Goal: Task Accomplishment & Management: Manage account settings

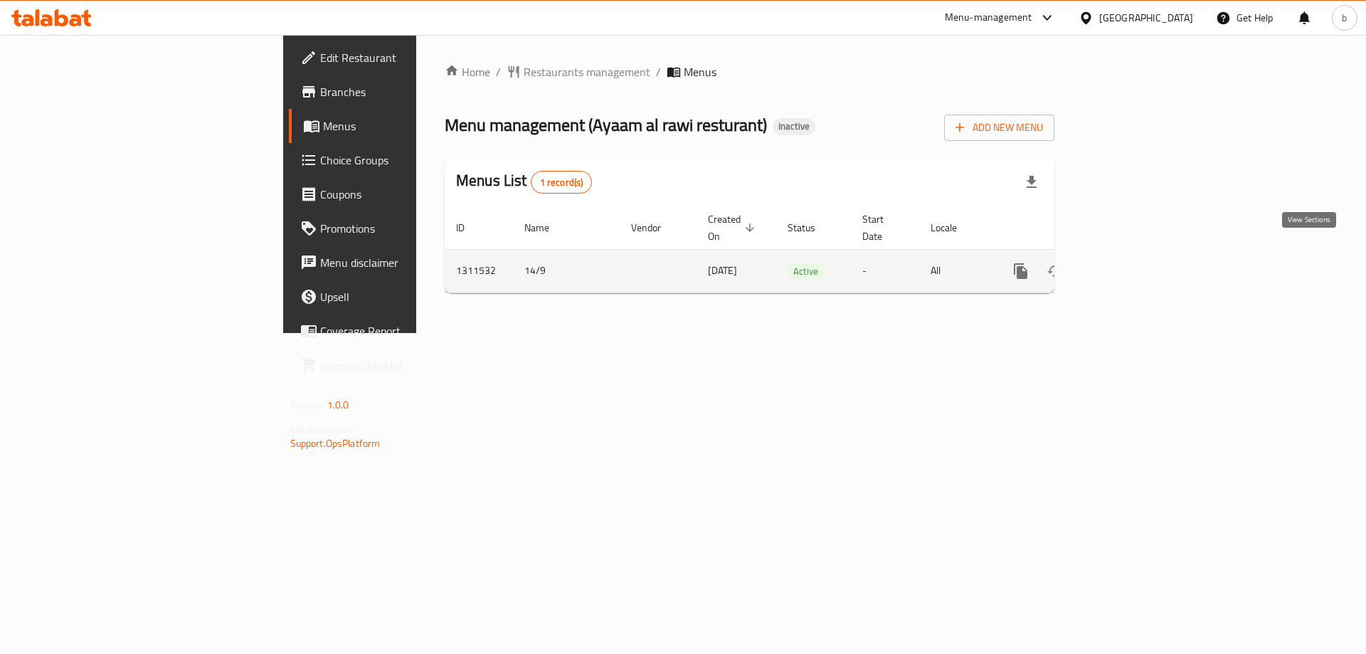
click at [1132, 262] on icon "enhanced table" at bounding box center [1123, 270] width 17 height 17
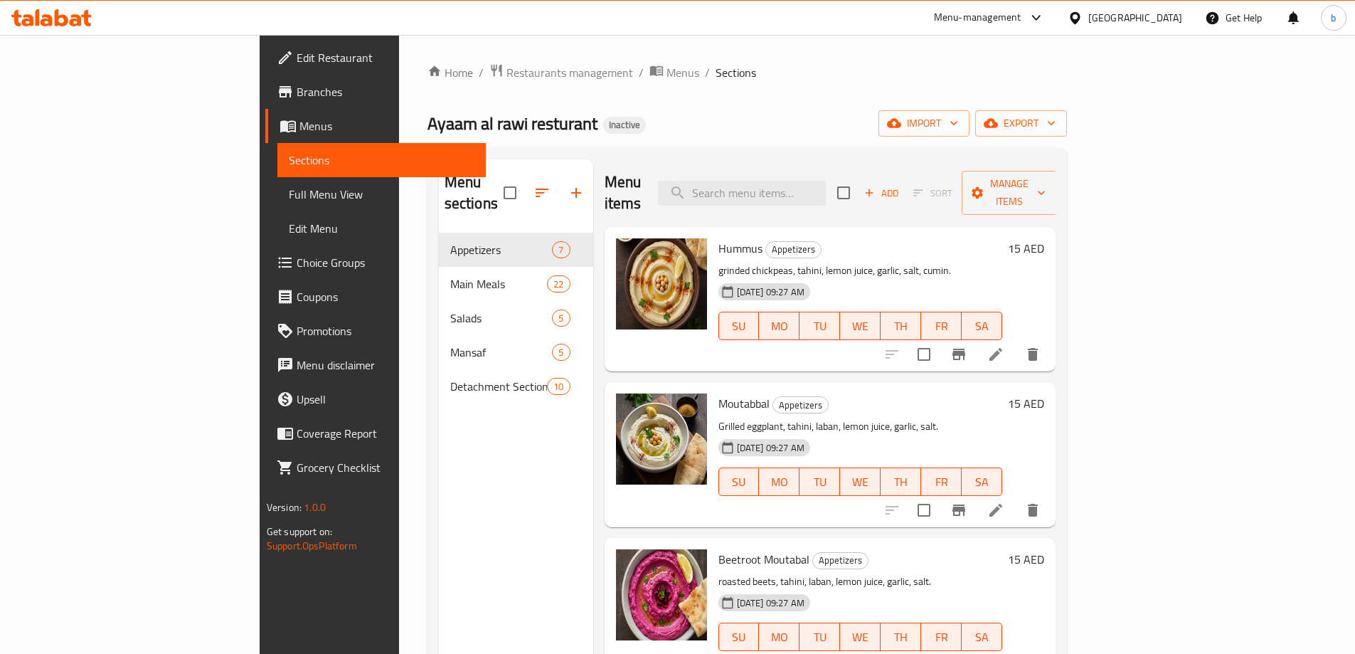
click at [297, 61] on span "Edit Restaurant" at bounding box center [386, 57] width 178 height 17
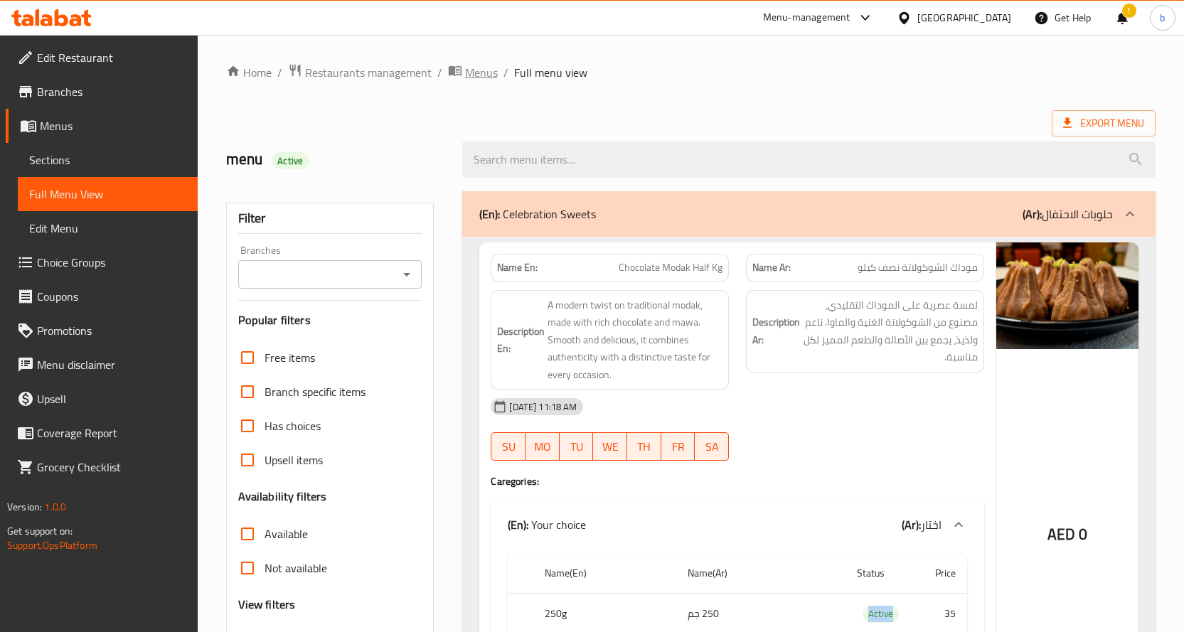
click at [467, 69] on span "Menus" at bounding box center [481, 72] width 33 height 17
